Goal: Find specific page/section: Find specific page/section

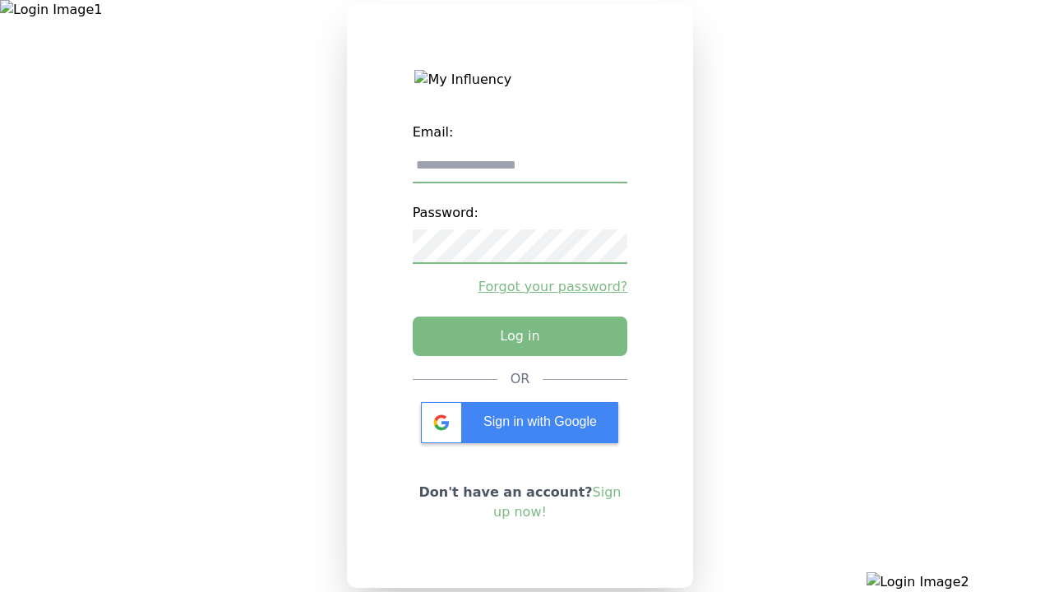
click at [519, 172] on input "email" at bounding box center [520, 166] width 215 height 35
type input "**********"
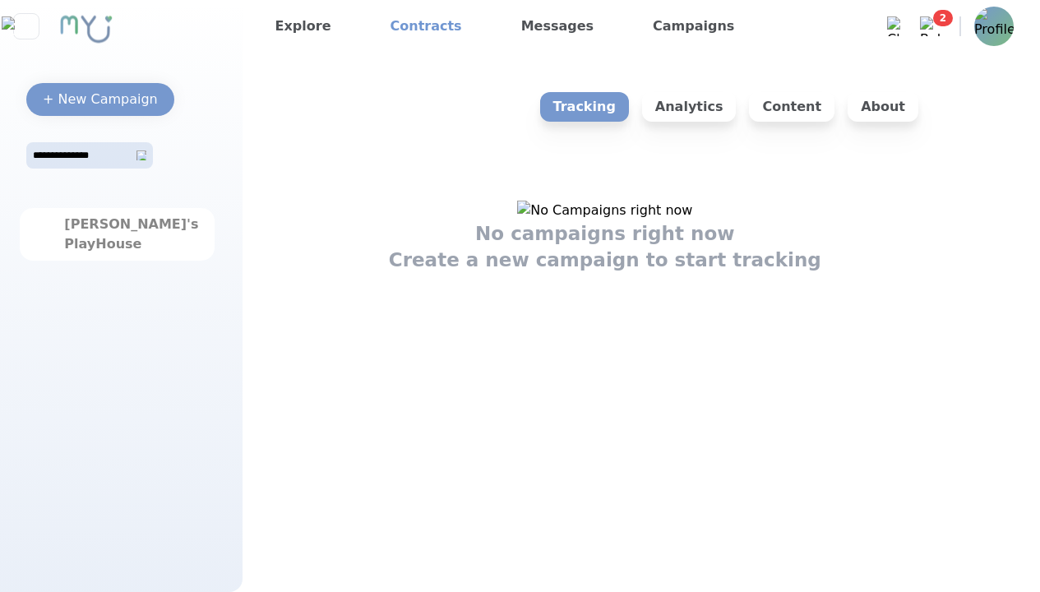
click at [413, 26] on link "Contracts" at bounding box center [426, 26] width 85 height 26
